Goal: Information Seeking & Learning: Learn about a topic

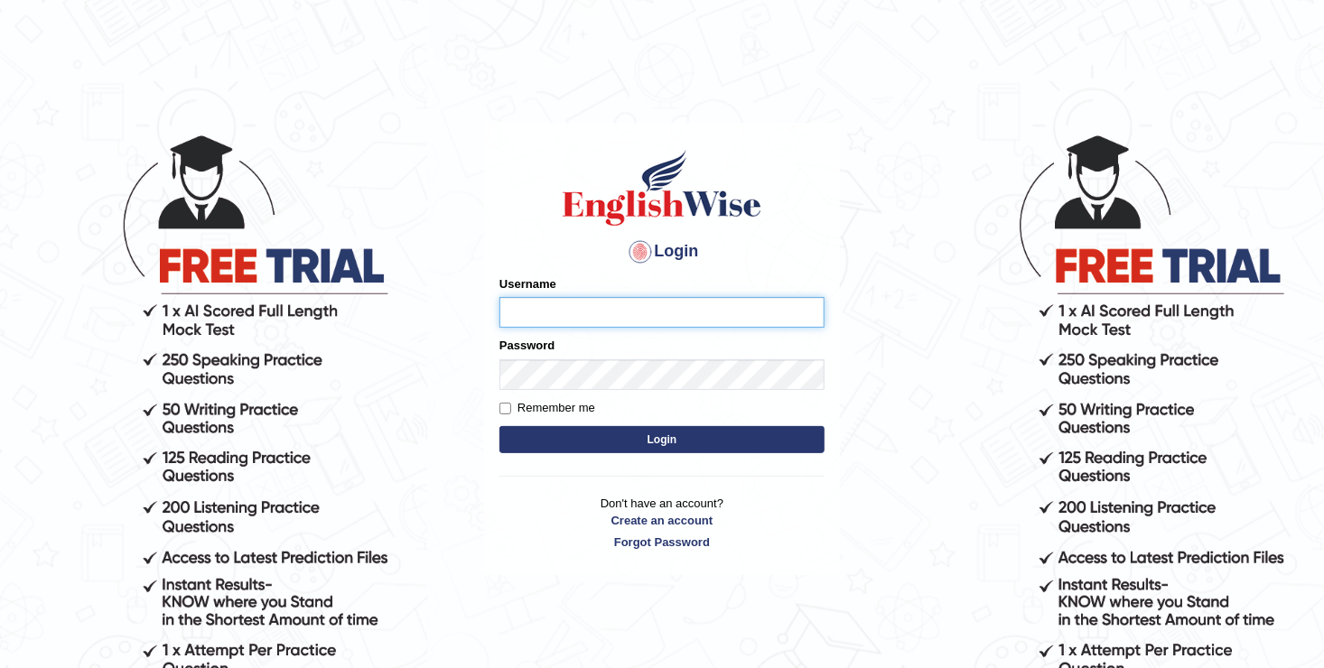
type input "Anesu_92"
click at [602, 433] on button "Login" at bounding box center [662, 439] width 325 height 27
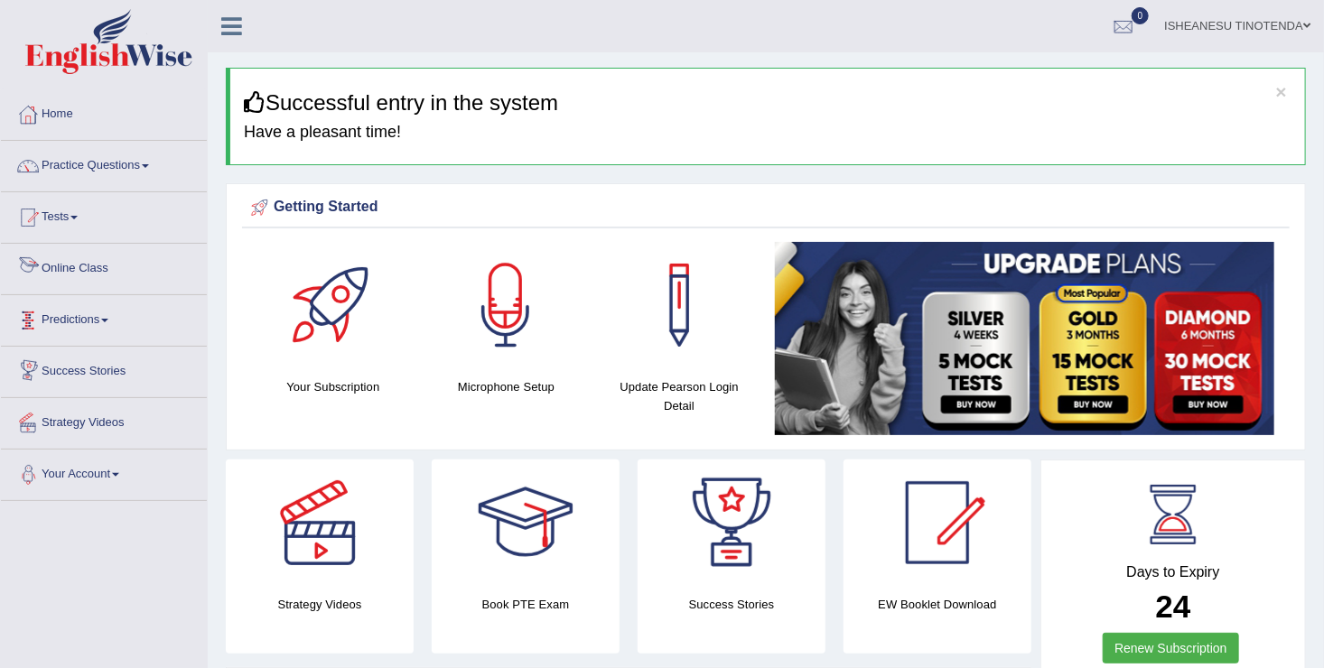
click at [84, 279] on link "Online Class" at bounding box center [104, 266] width 206 height 45
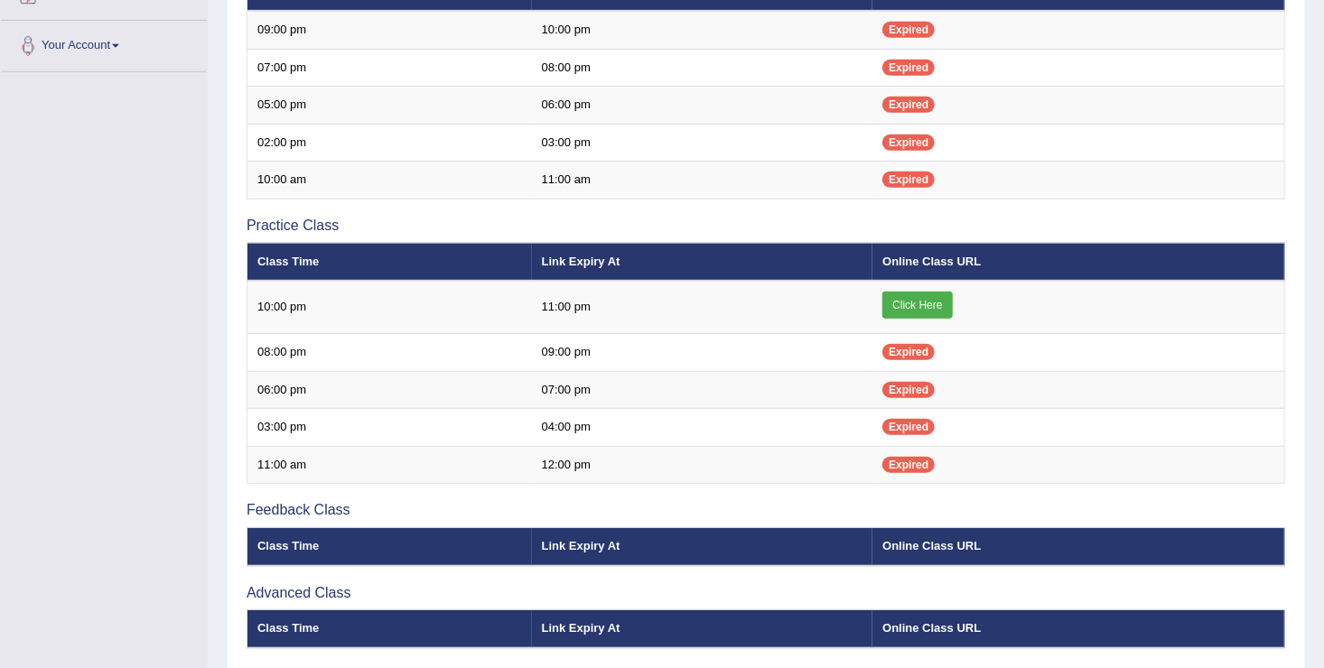
scroll to position [450, 0]
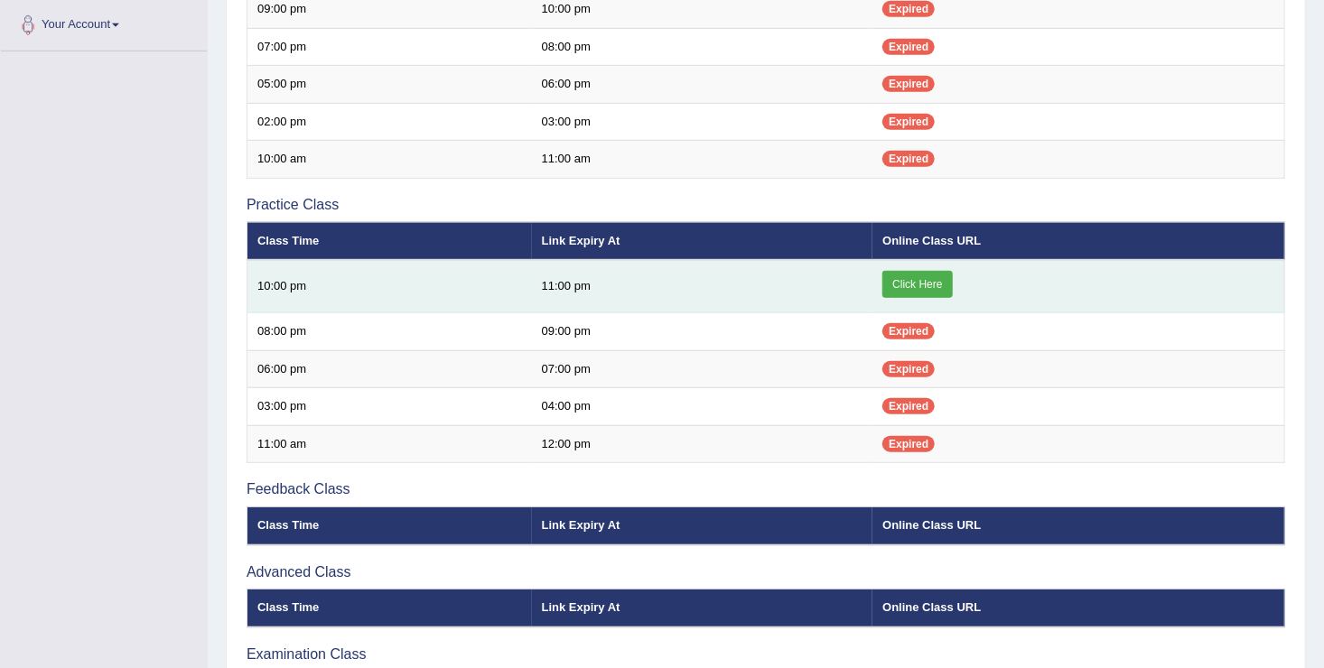
click at [917, 280] on link "Click Here" at bounding box center [918, 284] width 70 height 27
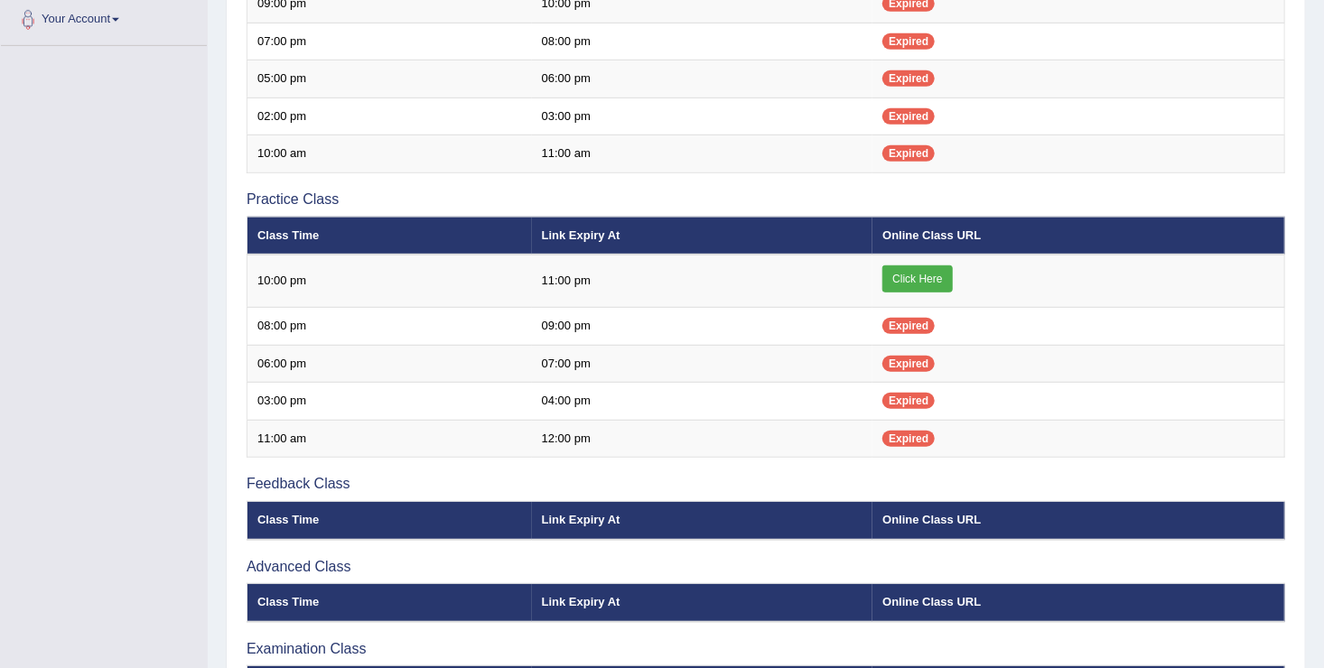
scroll to position [455, 0]
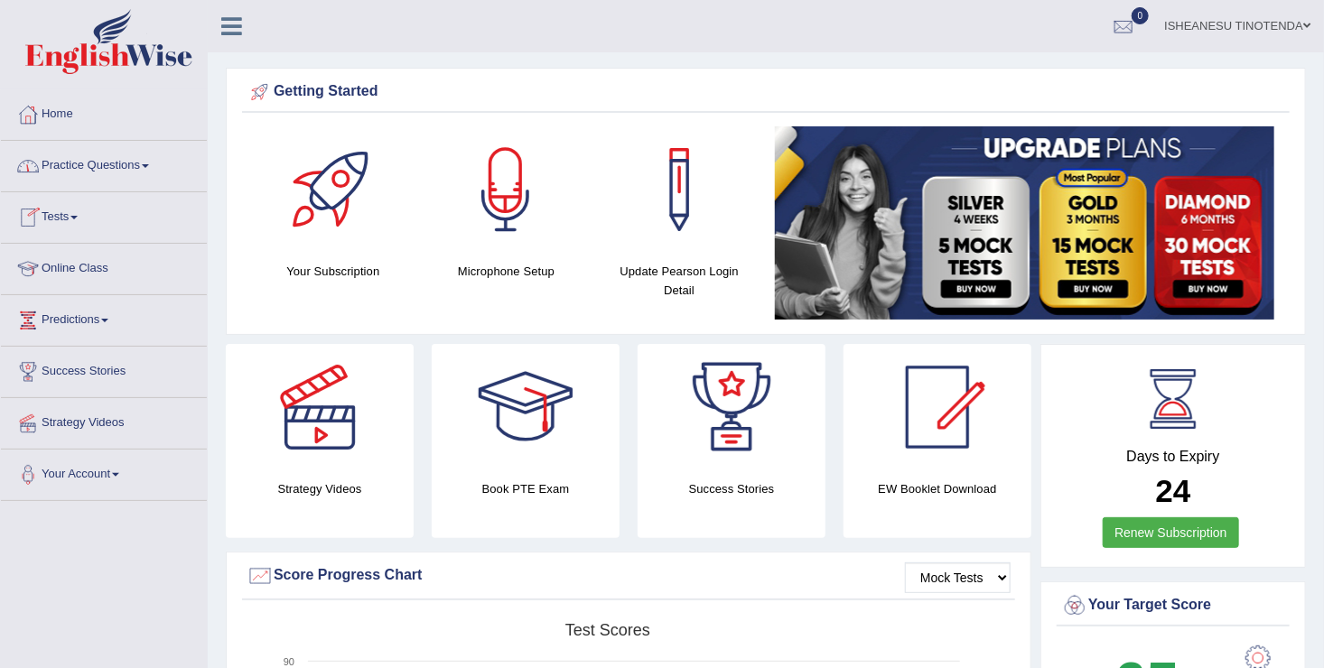
click at [109, 170] on link "Practice Questions" at bounding box center [104, 163] width 206 height 45
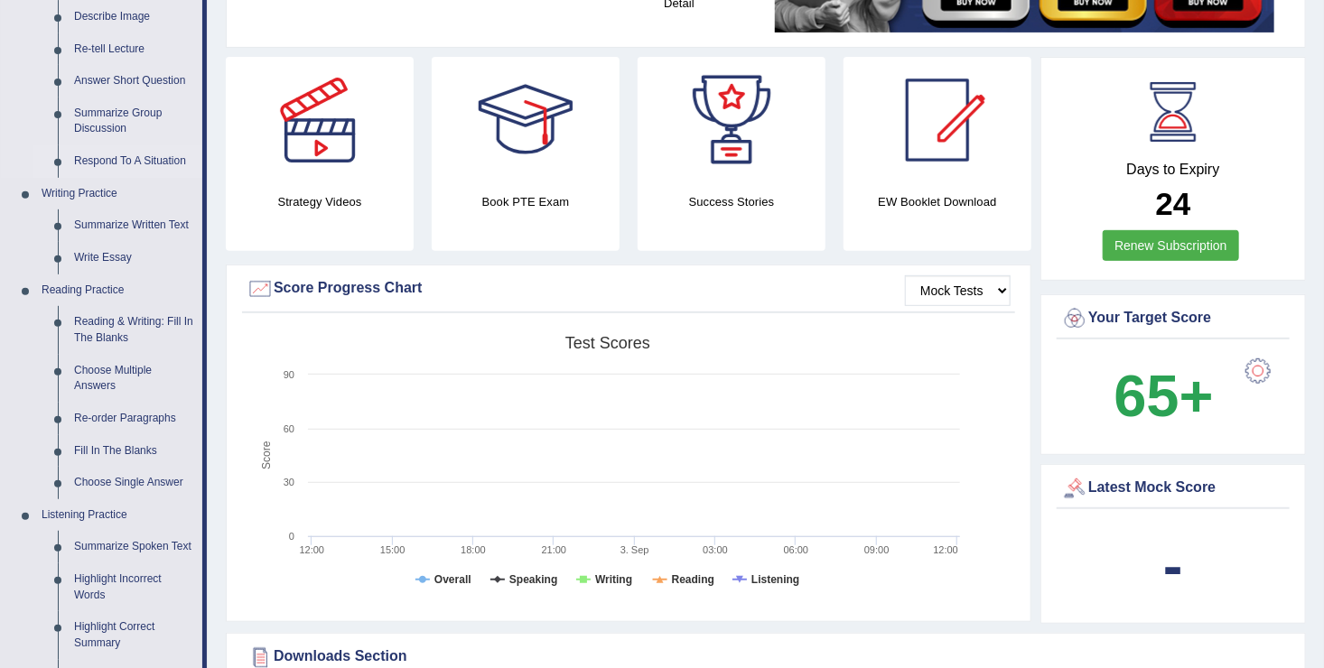
scroll to position [288, 0]
click at [102, 322] on link "Reading & Writing: Fill In The Blanks" at bounding box center [134, 329] width 136 height 48
